Goal: Find specific page/section: Find specific page/section

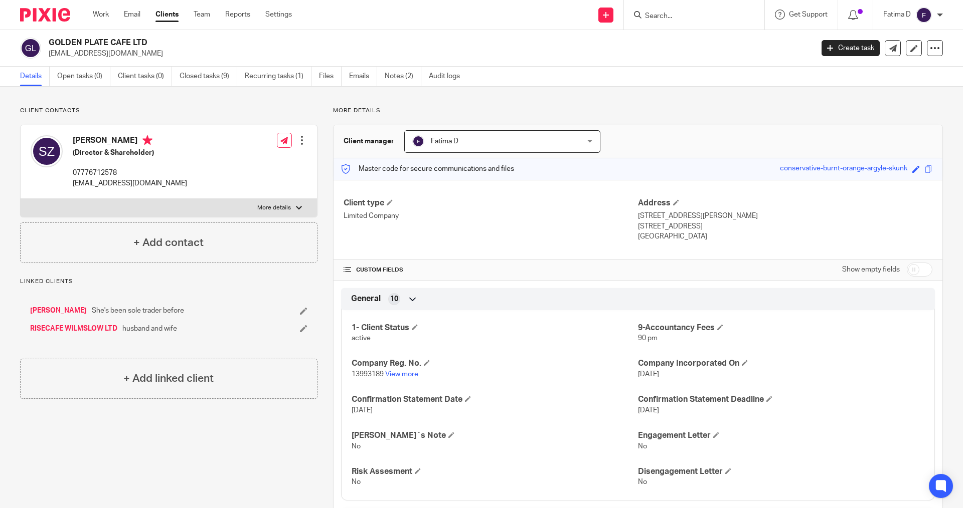
click at [647, 15] on input "Search" at bounding box center [689, 16] width 90 height 9
type input "TSK"
click at [675, 35] on link at bounding box center [739, 43] width 194 height 23
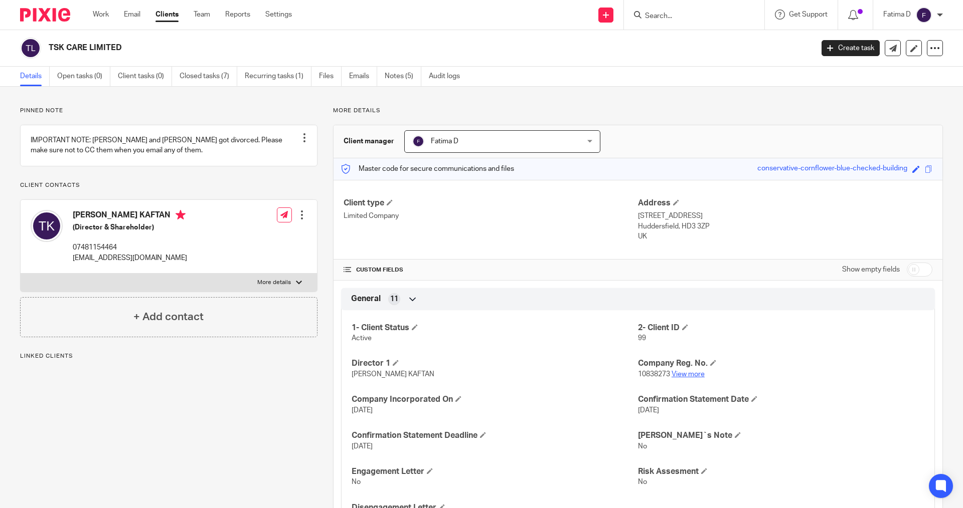
click at [682, 376] on link "View more" at bounding box center [687, 374] width 33 height 7
click at [111, 147] on link at bounding box center [169, 145] width 296 height 41
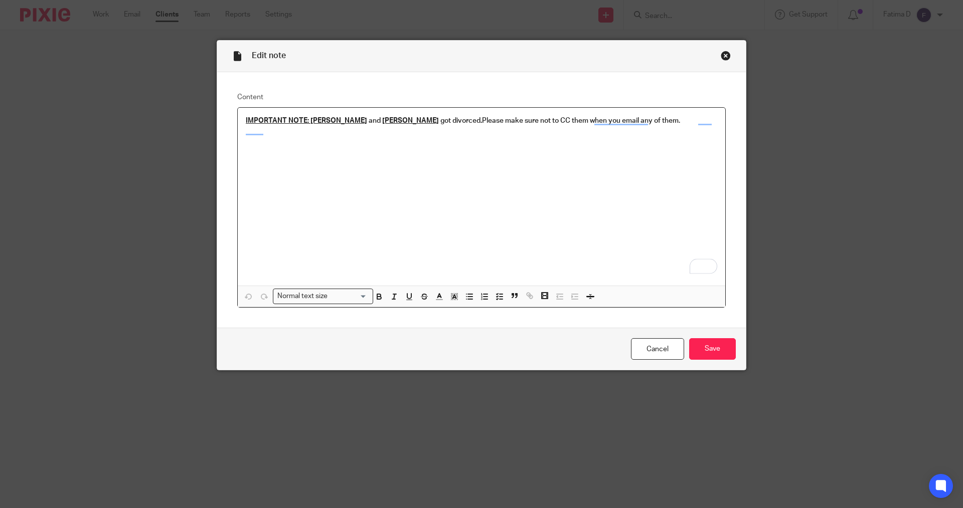
click at [723, 54] on div "Close this dialog window" at bounding box center [725, 56] width 10 height 10
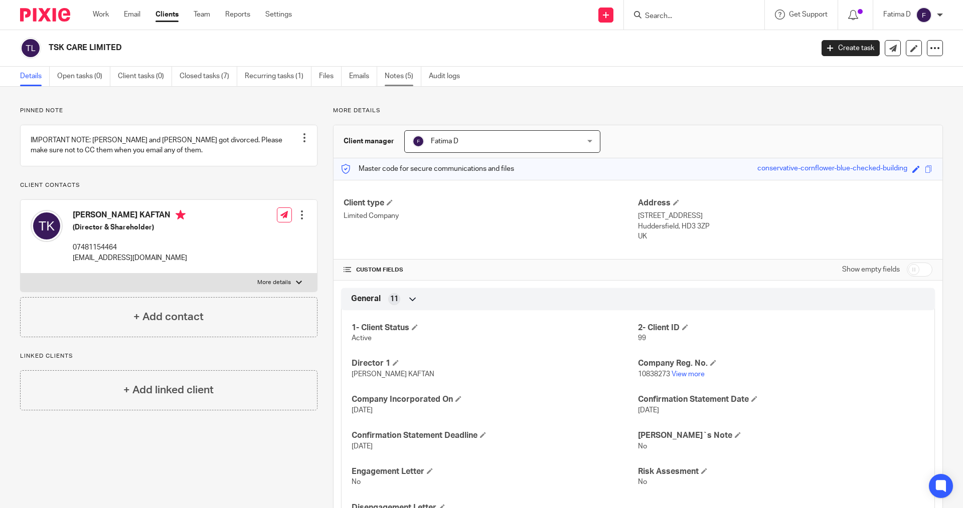
click at [389, 72] on link "Notes (5)" at bounding box center [403, 77] width 37 height 20
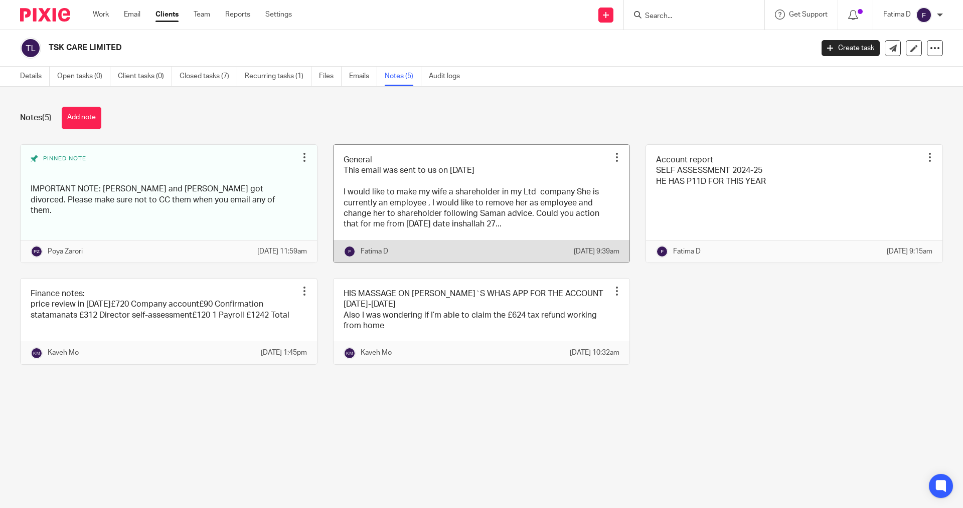
click at [445, 214] on link at bounding box center [481, 204] width 296 height 118
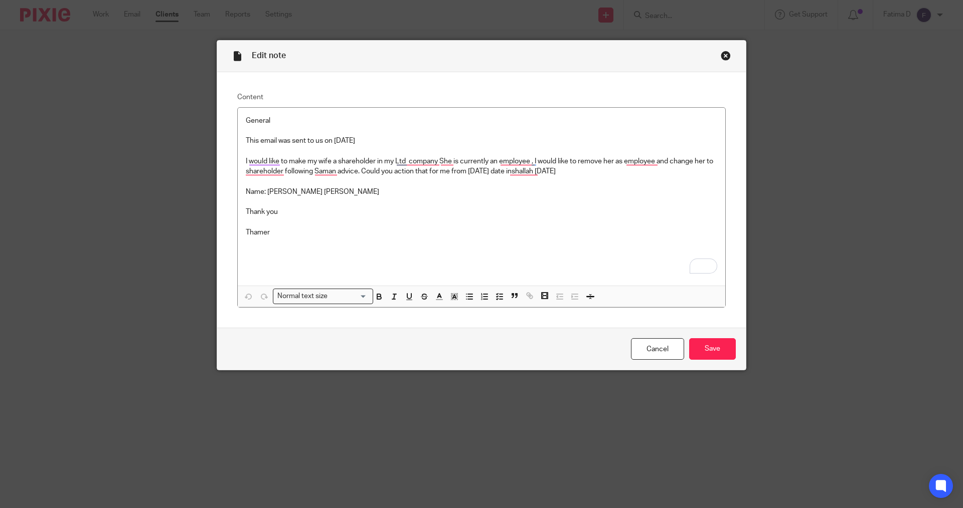
click at [723, 55] on div "Close this dialog window" at bounding box center [725, 56] width 10 height 10
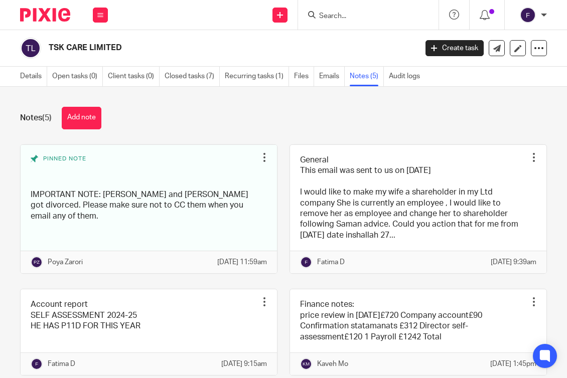
click at [390, 11] on form at bounding box center [371, 15] width 107 height 13
click at [302, 75] on link "Files" at bounding box center [304, 77] width 20 height 20
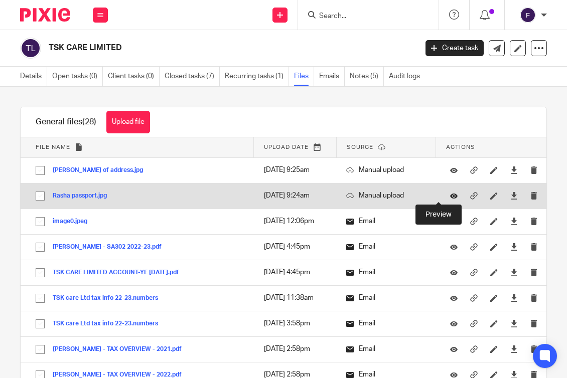
click at [450, 197] on icon at bounding box center [454, 196] width 8 height 8
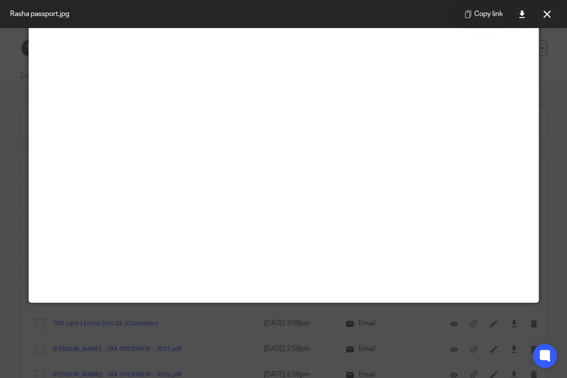
scroll to position [451, 0]
drag, startPoint x: 348, startPoint y: 12, endPoint x: 73, endPoint y: 35, distance: 276.2
click at [0, 69] on html "Work Email Clients Team Reports Settings Work Email Clients Team Reports Settin…" at bounding box center [283, 189] width 567 height 378
click at [546, 11] on icon at bounding box center [547, 15] width 8 height 8
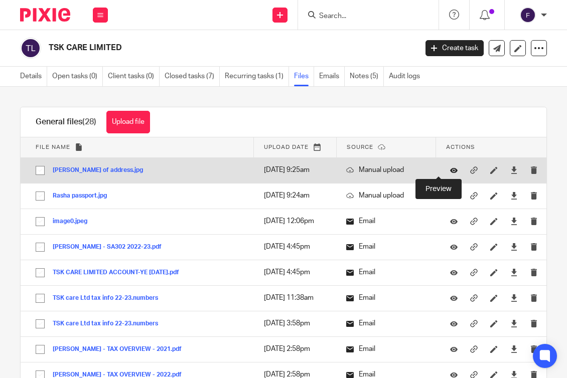
click at [450, 169] on icon at bounding box center [454, 170] width 8 height 8
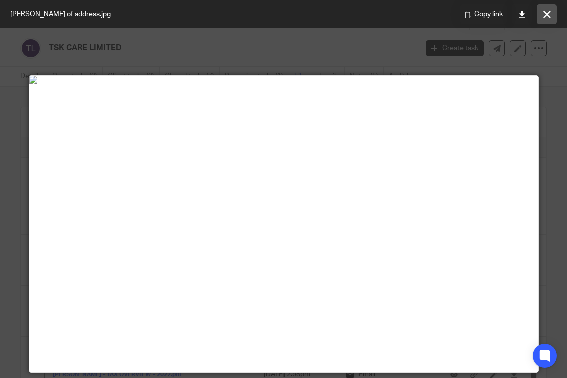
click at [545, 14] on icon at bounding box center [547, 15] width 8 height 8
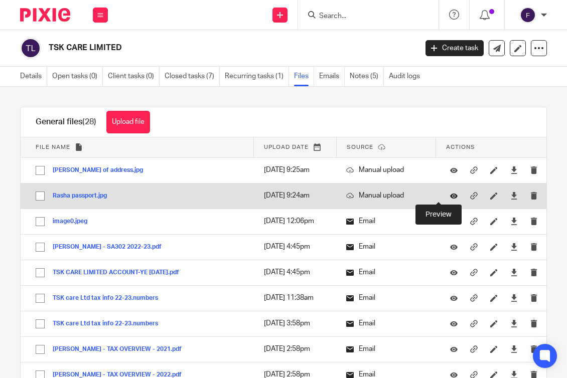
click at [450, 197] on icon at bounding box center [454, 196] width 8 height 8
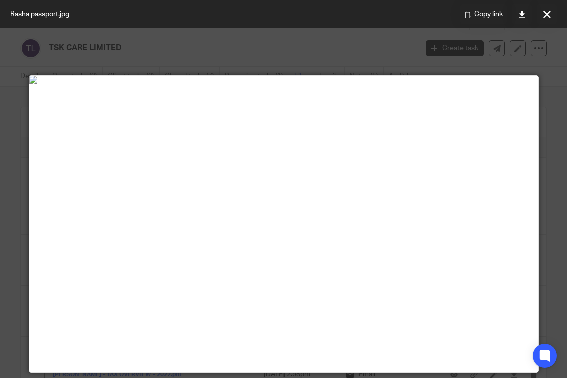
click at [436, 84] on img at bounding box center [283, 80] width 509 height 8
click at [439, 84] on img at bounding box center [283, 80] width 509 height 8
click at [545, 17] on icon at bounding box center [547, 15] width 8 height 8
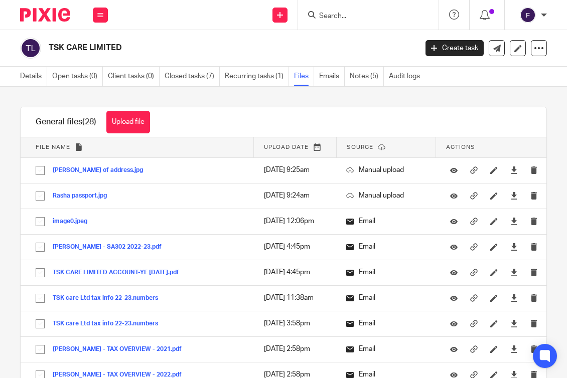
click at [391, 97] on div "Upload file Drag & Drop your files, or click here Files uploading... General fi…" at bounding box center [283, 232] width 567 height 291
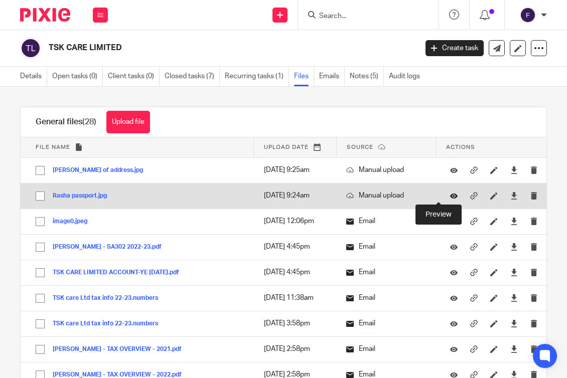
click at [450, 194] on icon at bounding box center [454, 196] width 8 height 8
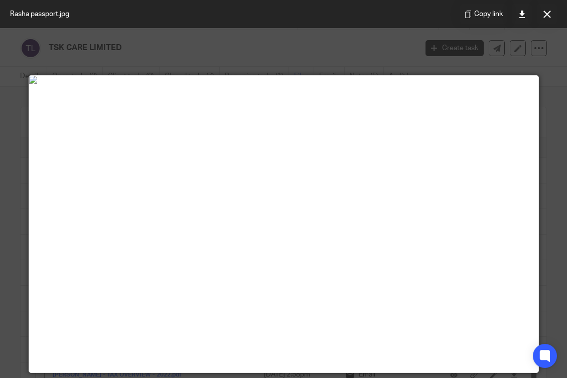
drag, startPoint x: 349, startPoint y: 2, endPoint x: 475, endPoint y: -4, distance: 126.0
click at [475, 0] on html "Work Email Clients Team Reports Settings Work Email Clients Team Reports Settin…" at bounding box center [283, 189] width 567 height 378
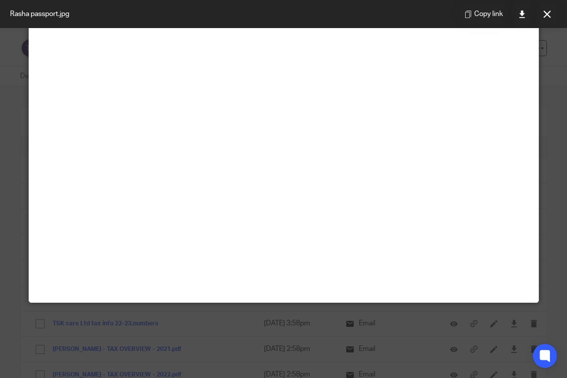
click at [368, 14] on img at bounding box center [283, 10] width 509 height 8
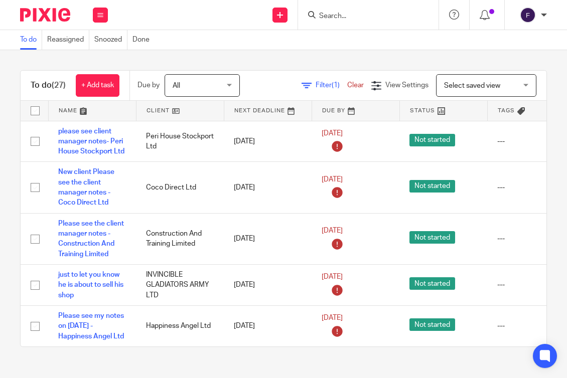
click at [336, 17] on input "Search" at bounding box center [363, 16] width 90 height 9
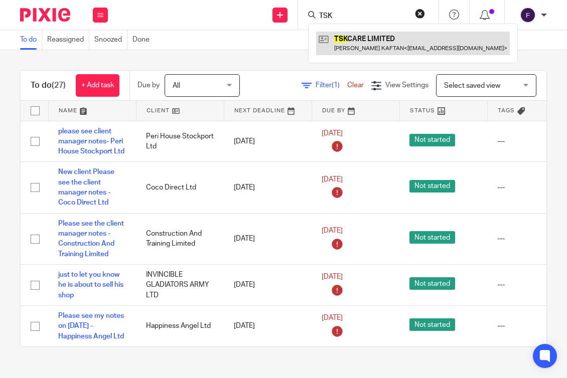
type input "TSK"
click at [362, 38] on link at bounding box center [413, 43] width 194 height 23
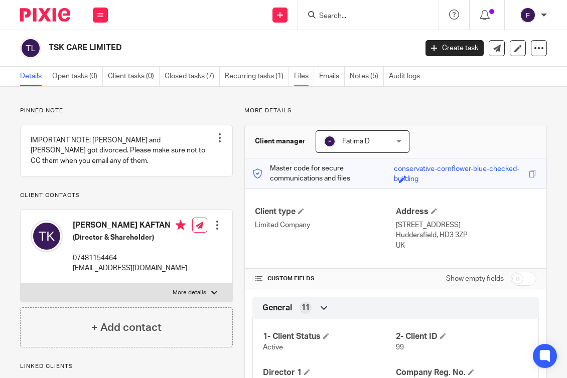
click at [300, 72] on link "Files" at bounding box center [304, 77] width 20 height 20
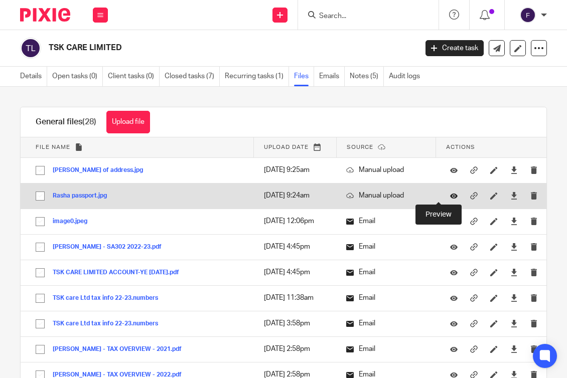
click at [450, 196] on icon at bounding box center [454, 196] width 8 height 8
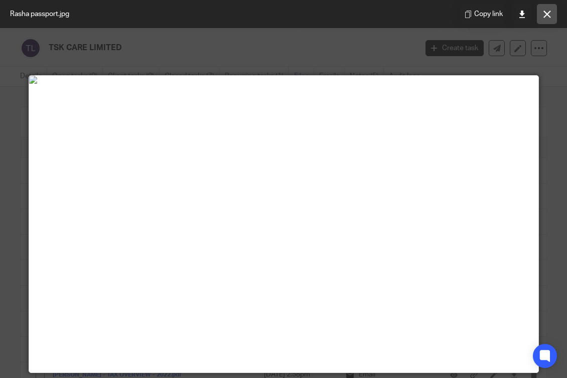
click at [544, 14] on icon at bounding box center [547, 15] width 8 height 8
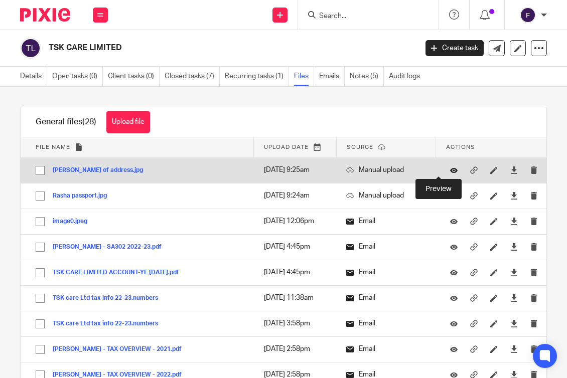
click at [450, 167] on icon at bounding box center [454, 170] width 8 height 8
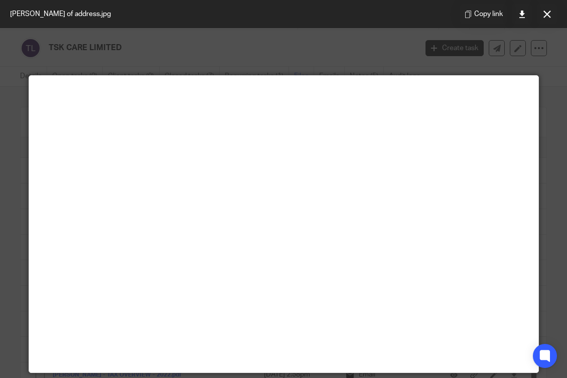
scroll to position [50, 0]
